Goal: Transaction & Acquisition: Purchase product/service

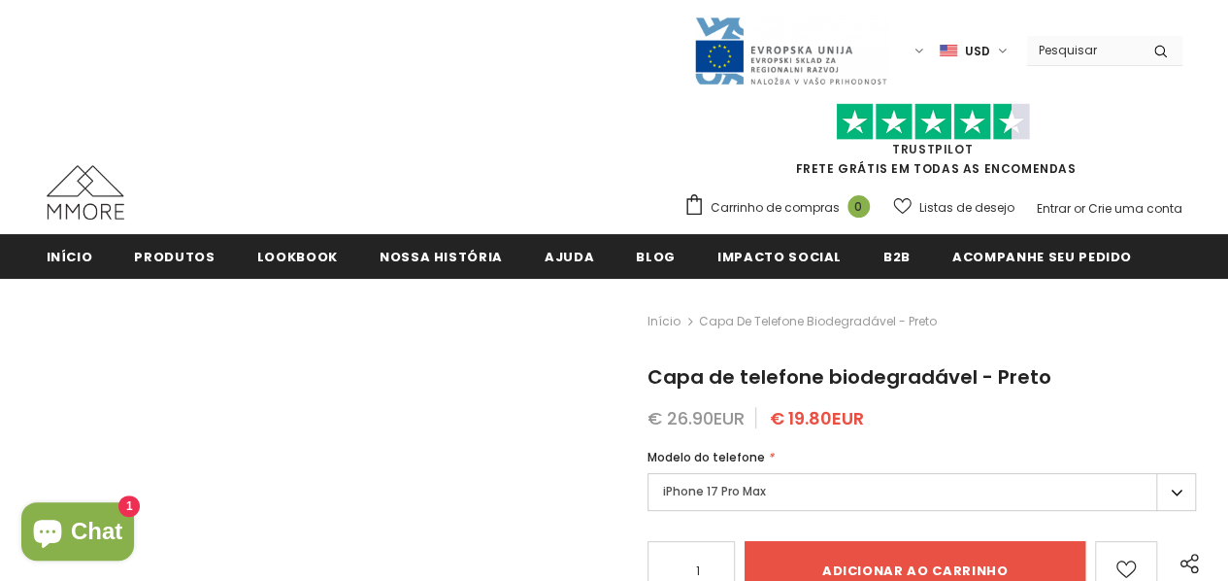
type input "Add to cart"
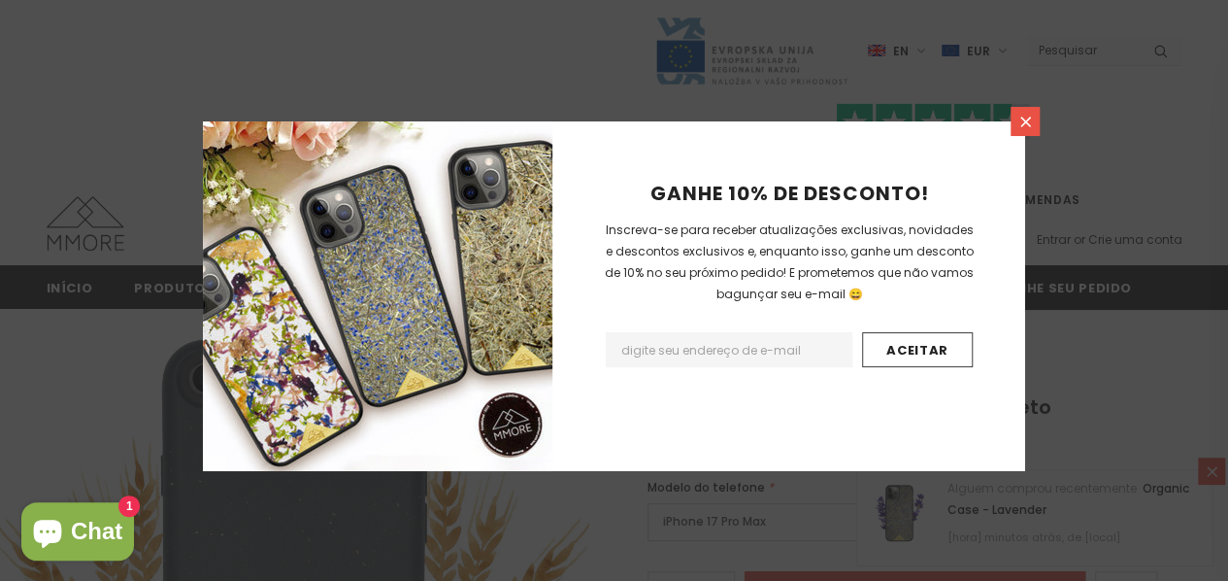
click at [1030, 119] on icon at bounding box center [1025, 122] width 17 height 17
